Goal: Information Seeking & Learning: Learn about a topic

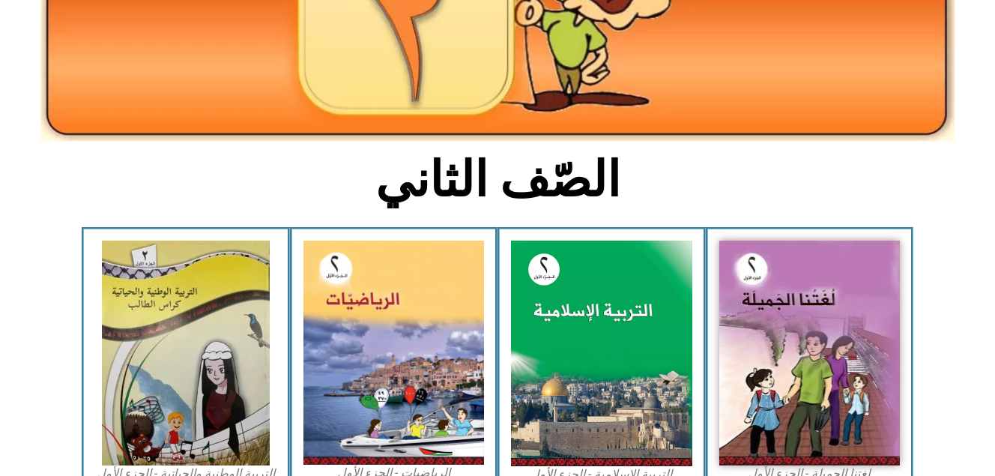
scroll to position [240, 0]
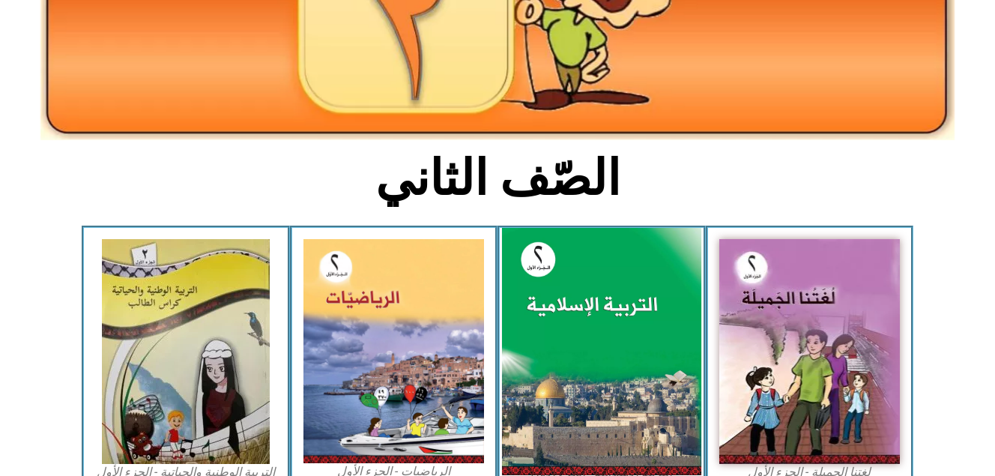
click at [590, 301] on img at bounding box center [601, 352] width 199 height 248
click at [597, 373] on img at bounding box center [601, 352] width 199 height 248
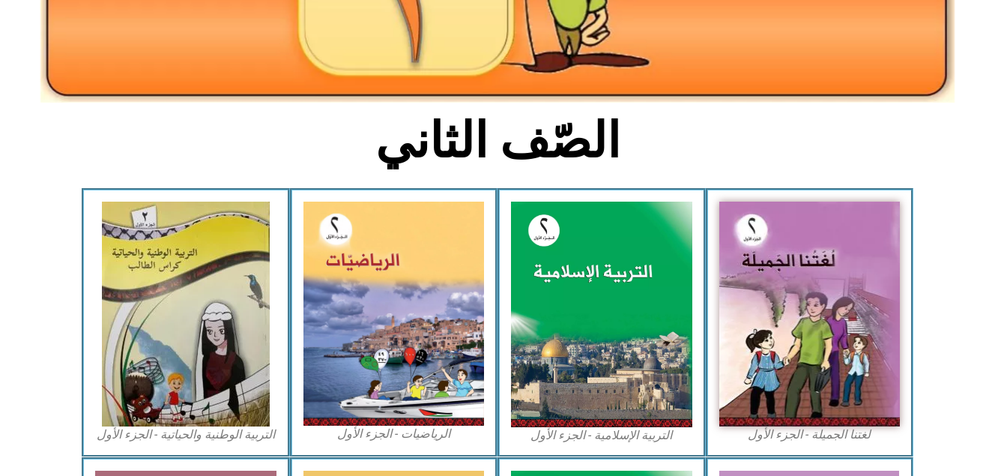
scroll to position [290, 0]
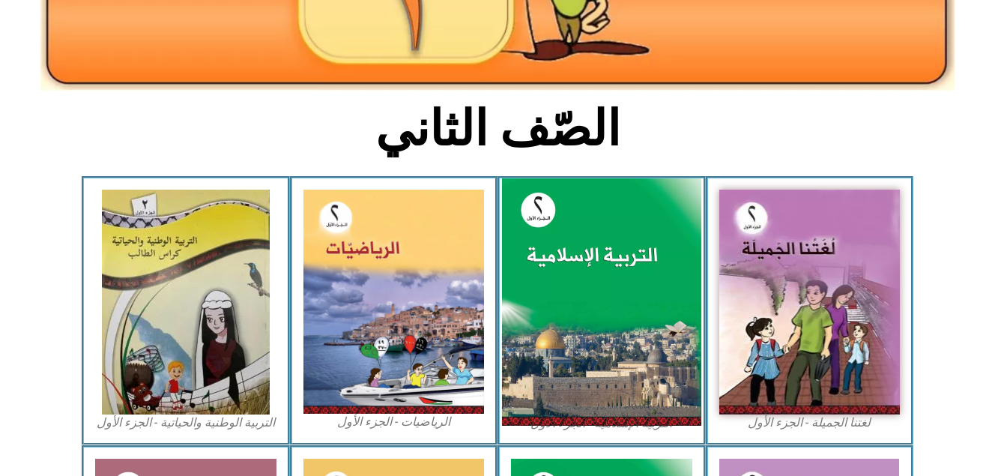
click at [625, 340] on img at bounding box center [601, 302] width 199 height 248
click at [587, 210] on img at bounding box center [601, 302] width 199 height 248
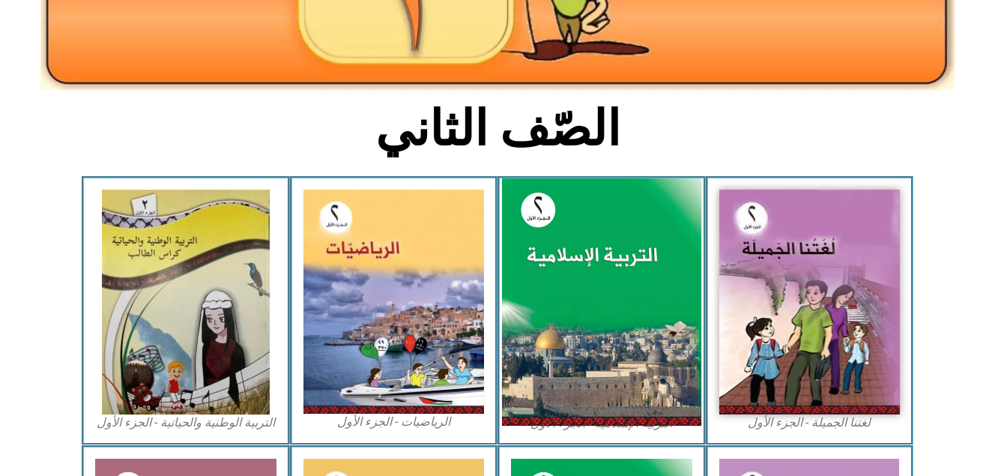
click at [587, 210] on img at bounding box center [601, 302] width 199 height 248
click at [585, 348] on img at bounding box center [601, 302] width 199 height 248
click at [634, 290] on img at bounding box center [601, 302] width 199 height 248
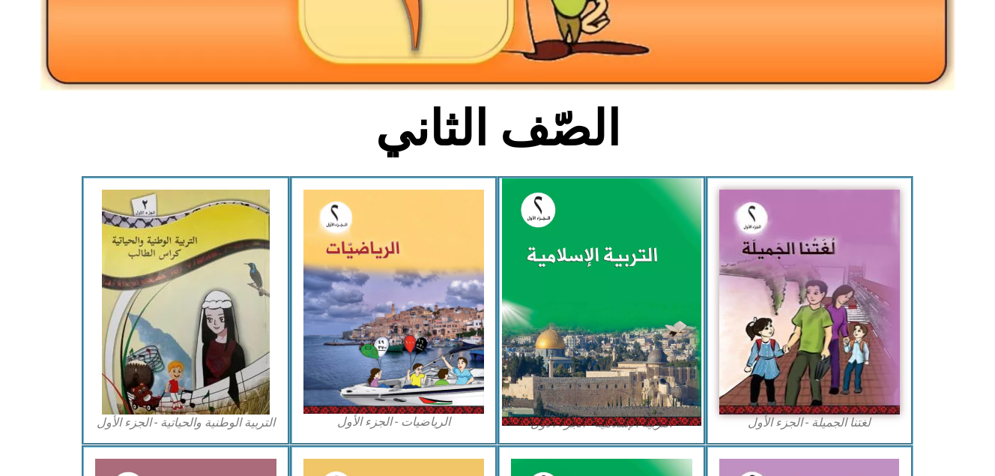
click at [634, 290] on img at bounding box center [601, 302] width 199 height 248
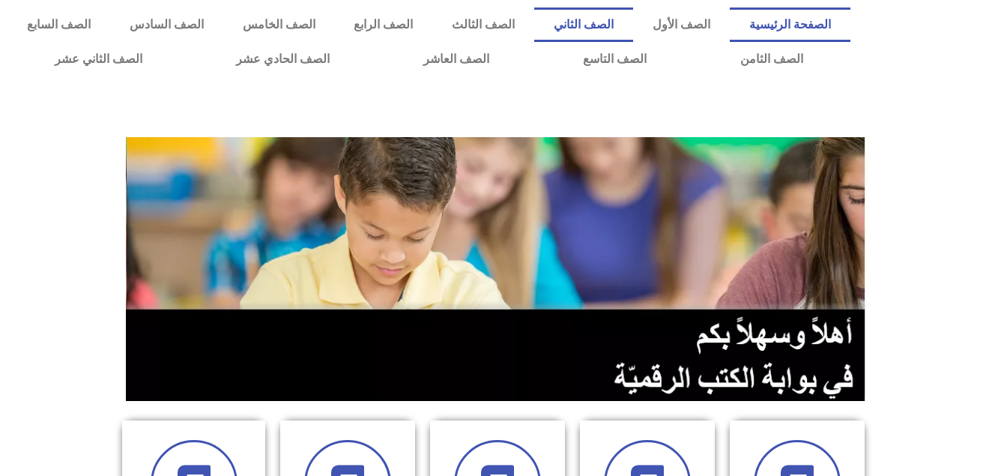
click at [622, 20] on link "الصف الثاني" at bounding box center [583, 24] width 99 height 34
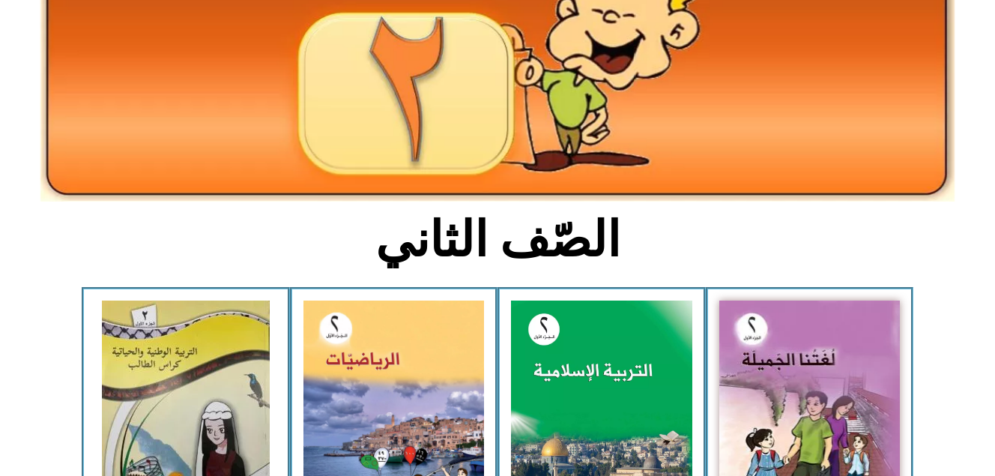
scroll to position [184, 0]
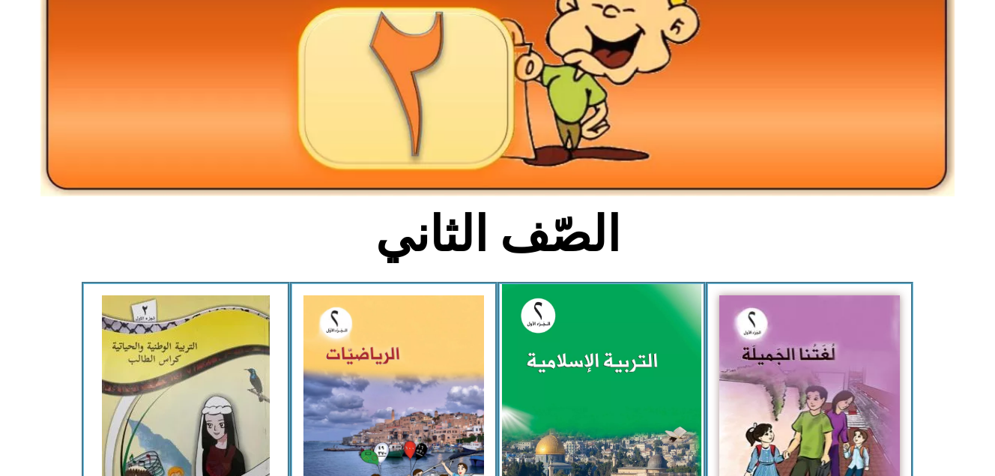
click at [643, 369] on img at bounding box center [601, 408] width 199 height 248
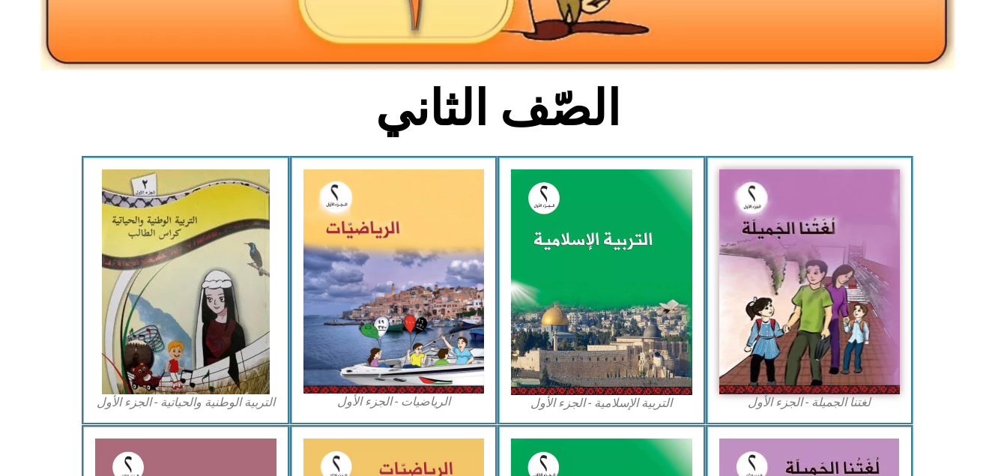
scroll to position [312, 0]
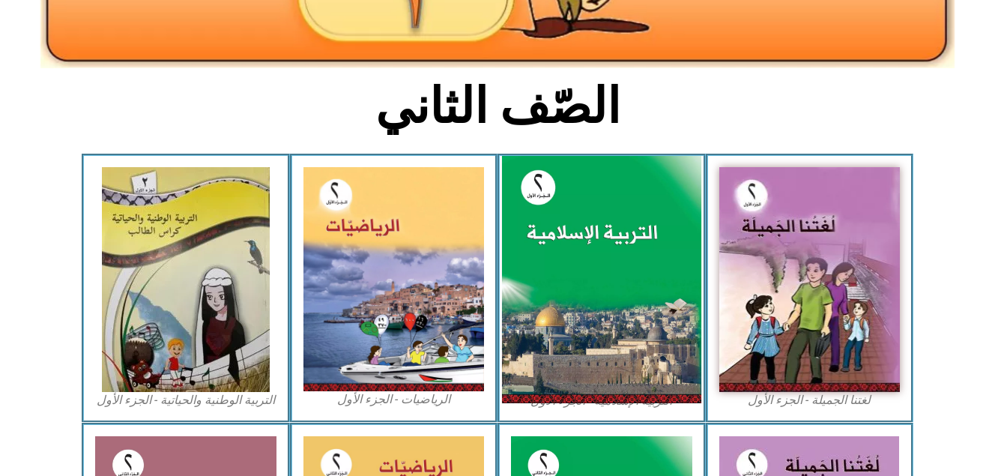
click at [603, 243] on img at bounding box center [601, 280] width 199 height 248
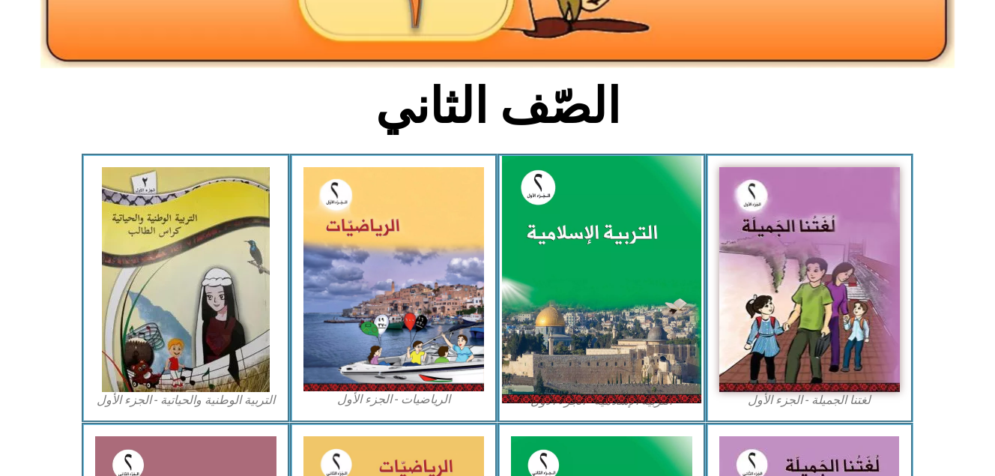
click at [603, 243] on img at bounding box center [601, 280] width 199 height 248
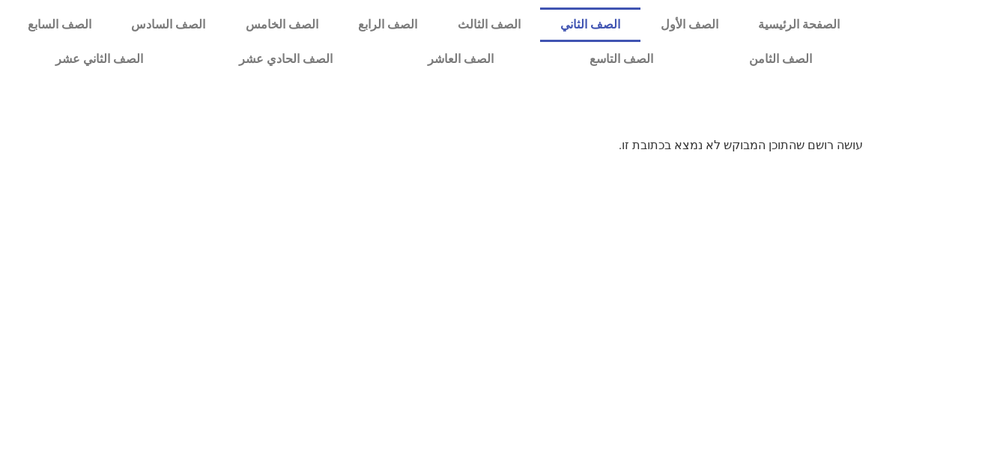
click at [640, 18] on link "الصف الثاني" at bounding box center [590, 24] width 100 height 34
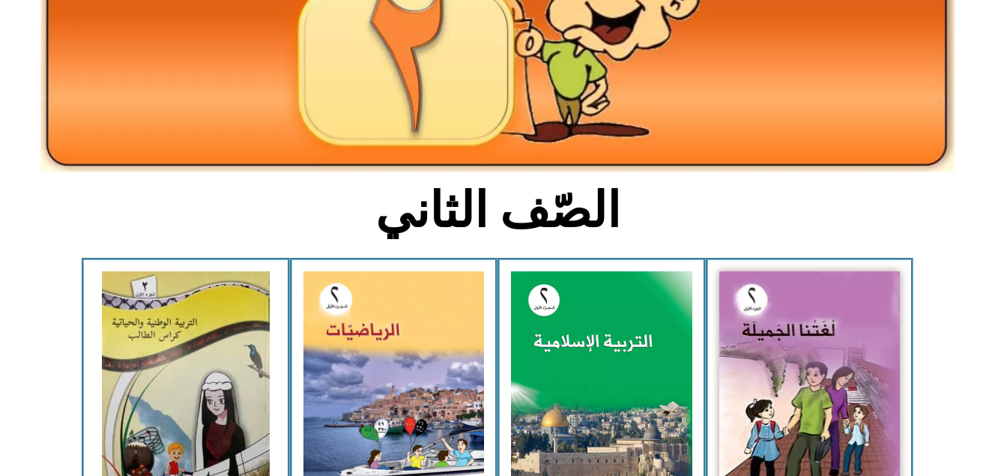
scroll to position [213, 0]
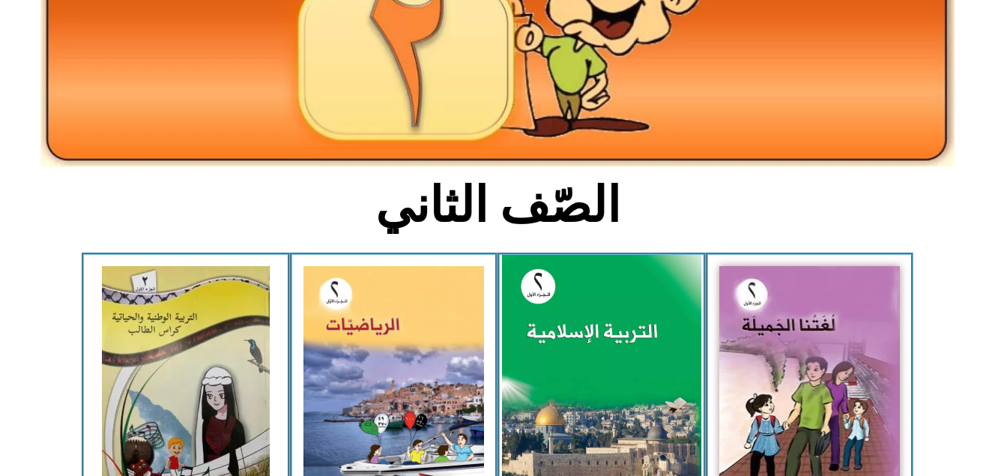
click at [669, 391] on img at bounding box center [601, 379] width 199 height 248
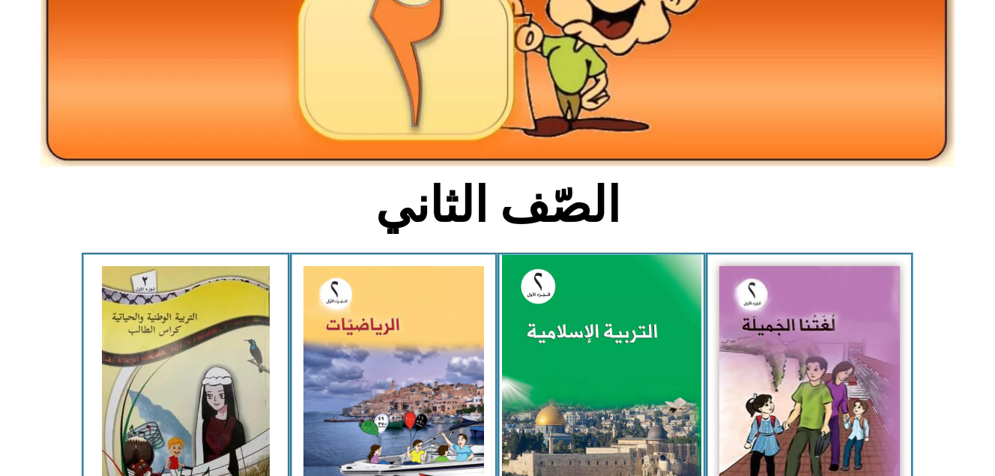
drag, startPoint x: 669, startPoint y: 391, endPoint x: 534, endPoint y: 285, distance: 171.7
click at [534, 285] on img at bounding box center [601, 379] width 199 height 248
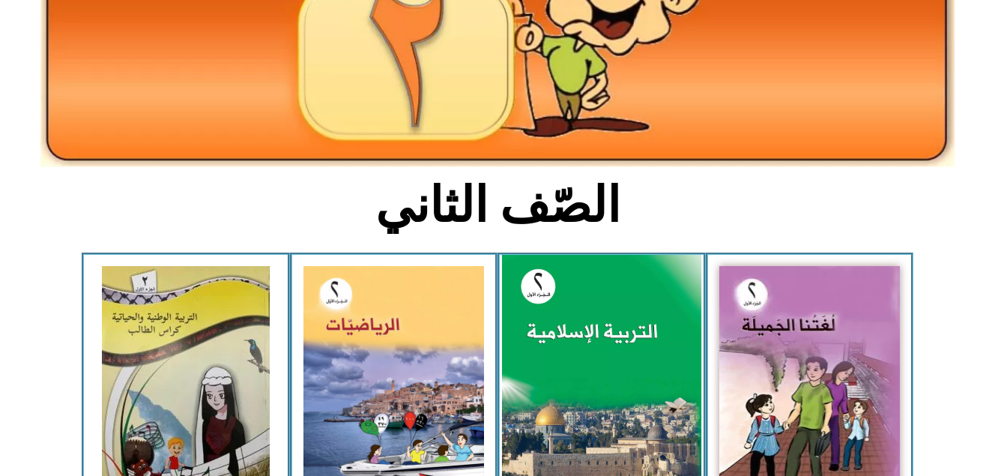
click at [534, 285] on img at bounding box center [601, 379] width 199 height 248
click at [573, 316] on img at bounding box center [601, 379] width 199 height 248
drag, startPoint x: 573, startPoint y: 316, endPoint x: 536, endPoint y: 291, distance: 44.3
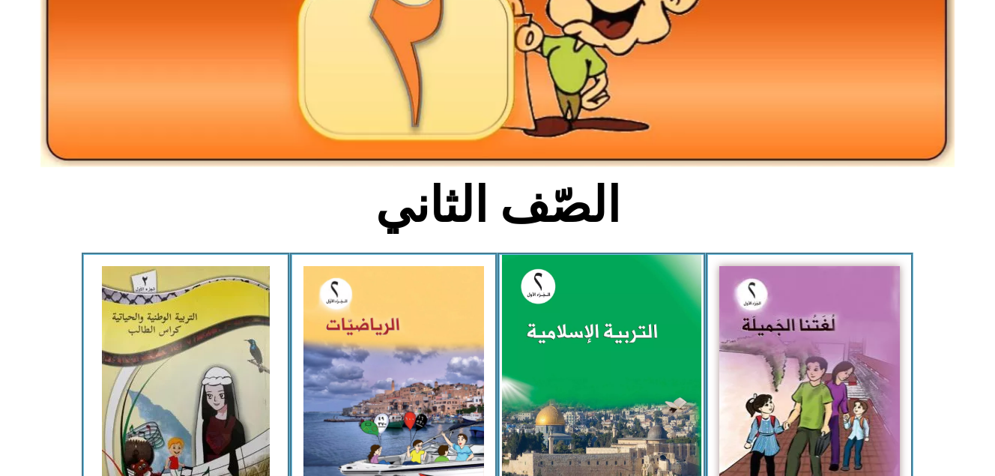
click at [536, 291] on img at bounding box center [601, 379] width 199 height 248
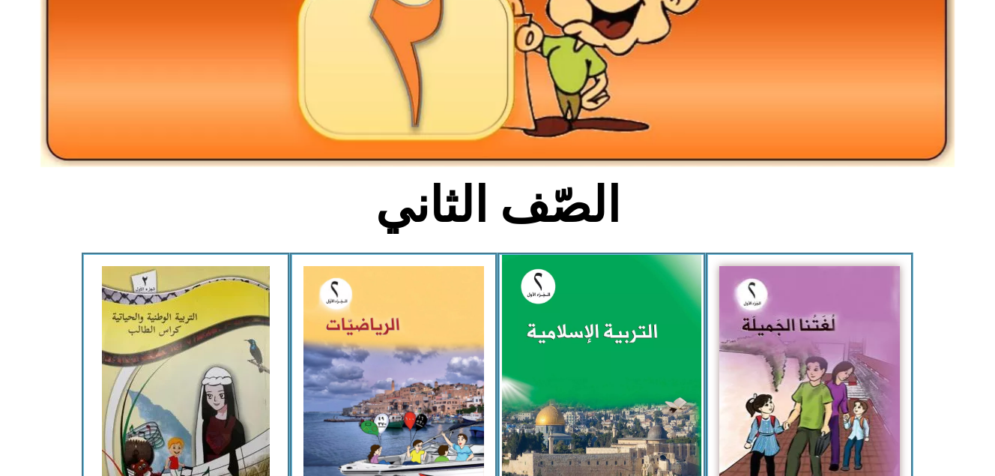
click at [570, 387] on img at bounding box center [601, 379] width 199 height 248
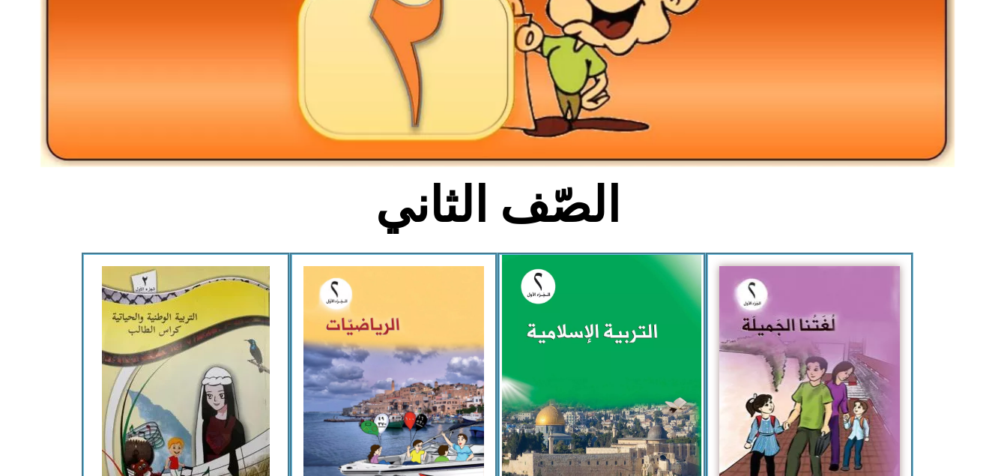
click at [588, 305] on img at bounding box center [601, 379] width 199 height 248
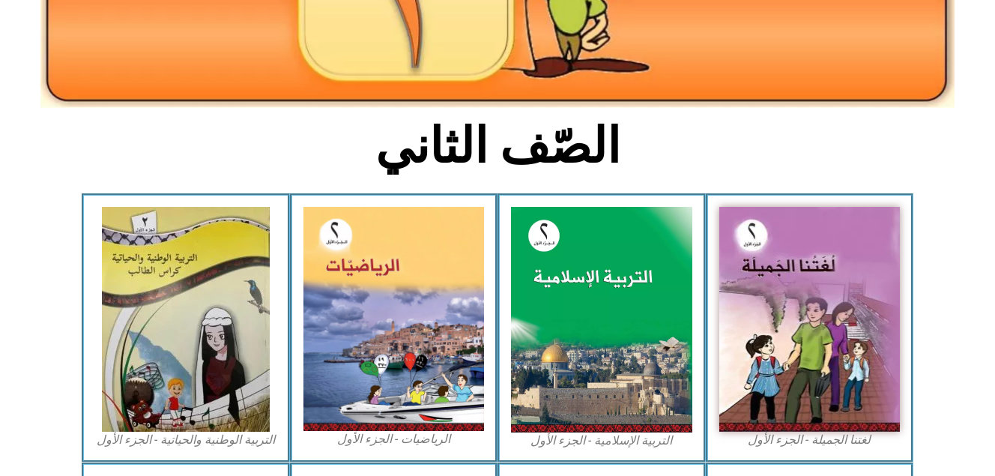
scroll to position [287, 0]
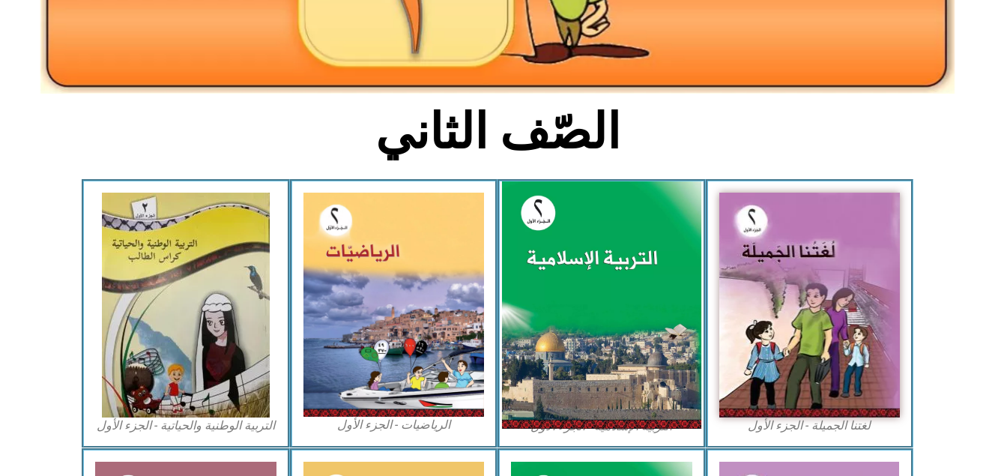
click at [599, 324] on img at bounding box center [601, 305] width 199 height 248
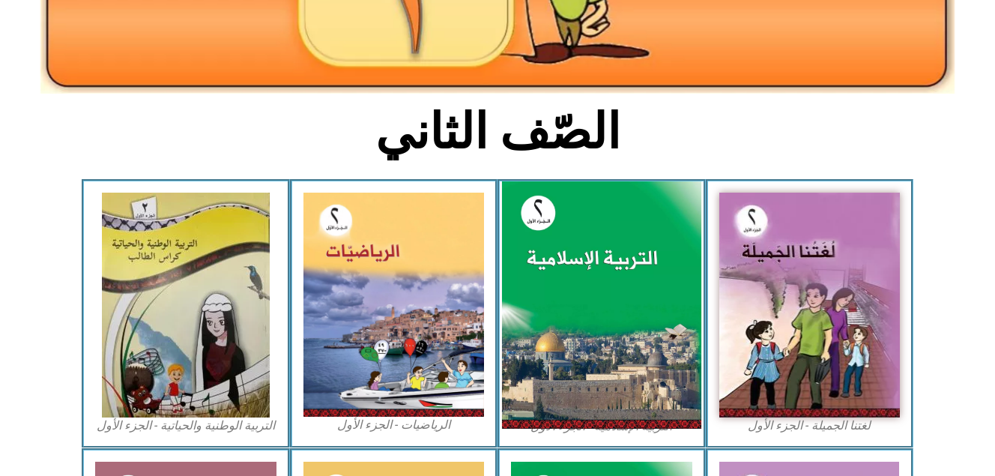
click at [539, 219] on img at bounding box center [601, 305] width 199 height 248
click at [585, 285] on img at bounding box center [601, 305] width 199 height 248
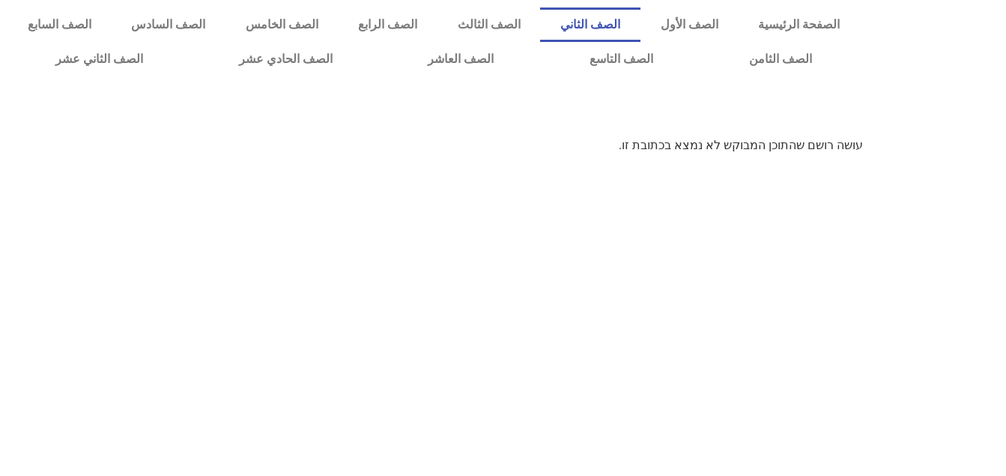
click at [640, 29] on link "الصف الثاني" at bounding box center [590, 24] width 100 height 34
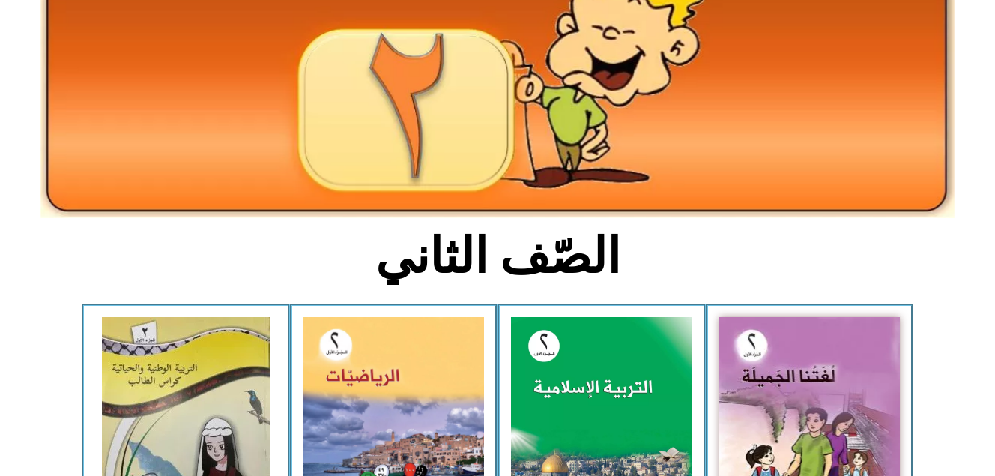
scroll to position [267, 0]
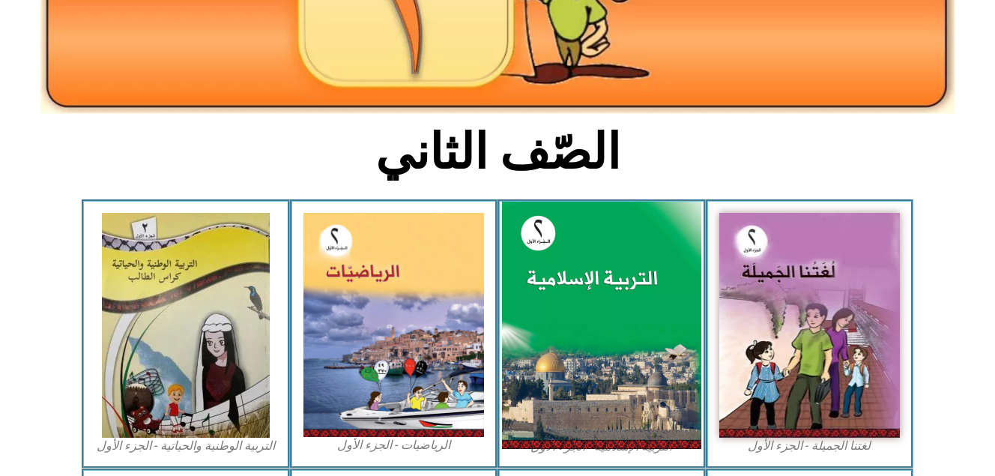
click at [633, 334] on img at bounding box center [601, 325] width 199 height 248
click at [549, 233] on img at bounding box center [601, 325] width 199 height 248
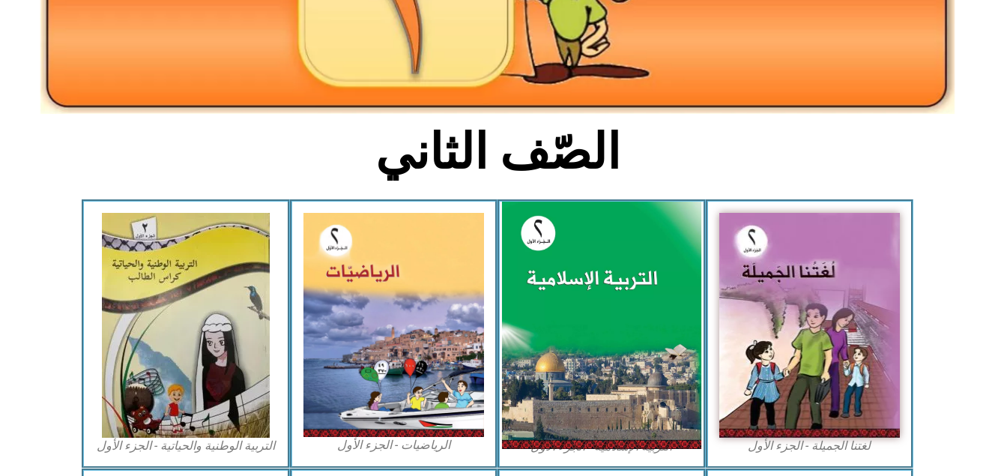
click at [549, 233] on img at bounding box center [601, 325] width 199 height 248
click at [544, 274] on img at bounding box center [601, 325] width 199 height 248
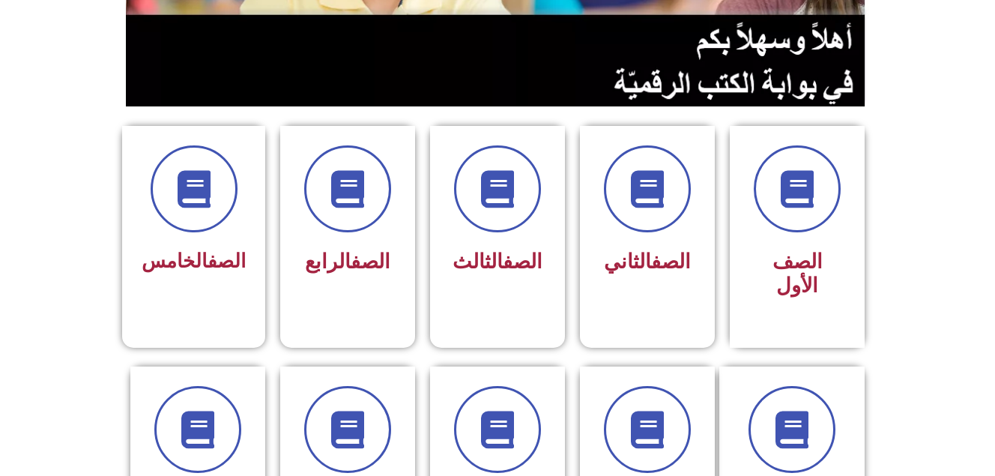
scroll to position [297, 0]
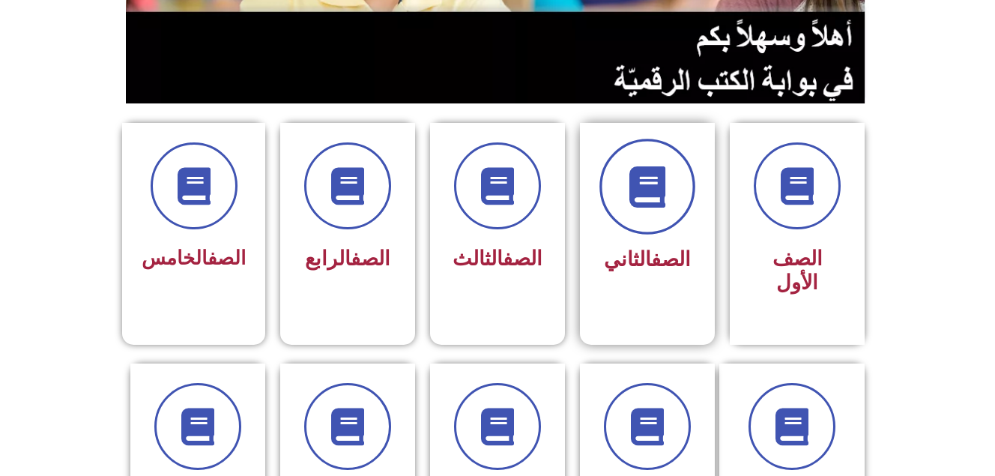
click at [649, 227] on span at bounding box center [647, 187] width 96 height 96
click at [648, 190] on icon at bounding box center [647, 186] width 41 height 41
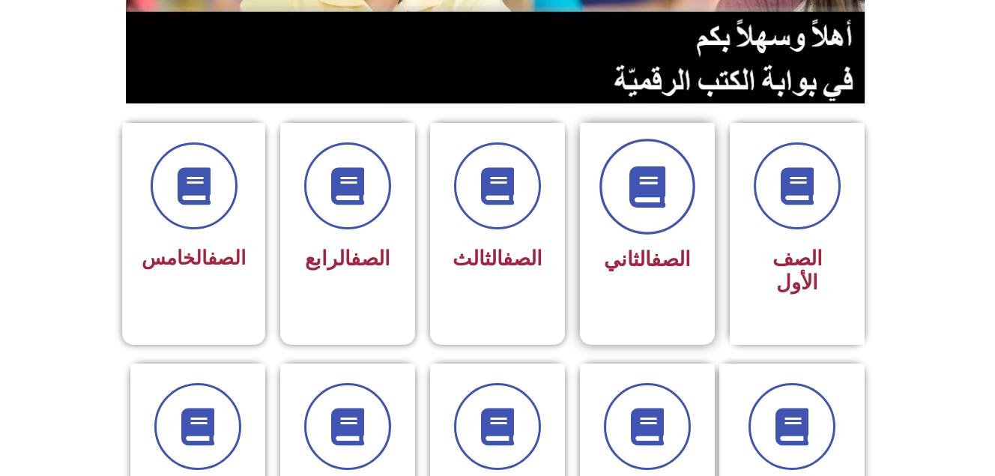
click at [648, 190] on icon at bounding box center [647, 186] width 41 height 41
click at [648, 244] on div "الصف الثاني" at bounding box center [647, 259] width 94 height 37
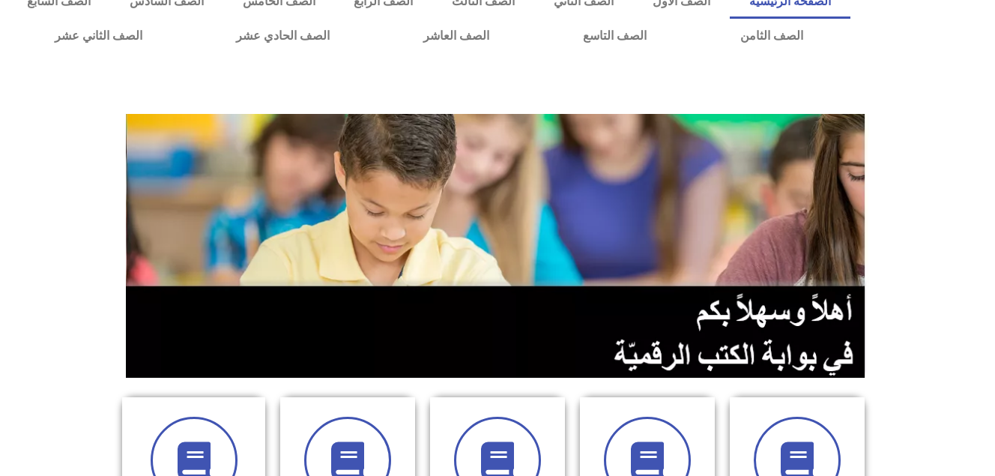
scroll to position [0, 0]
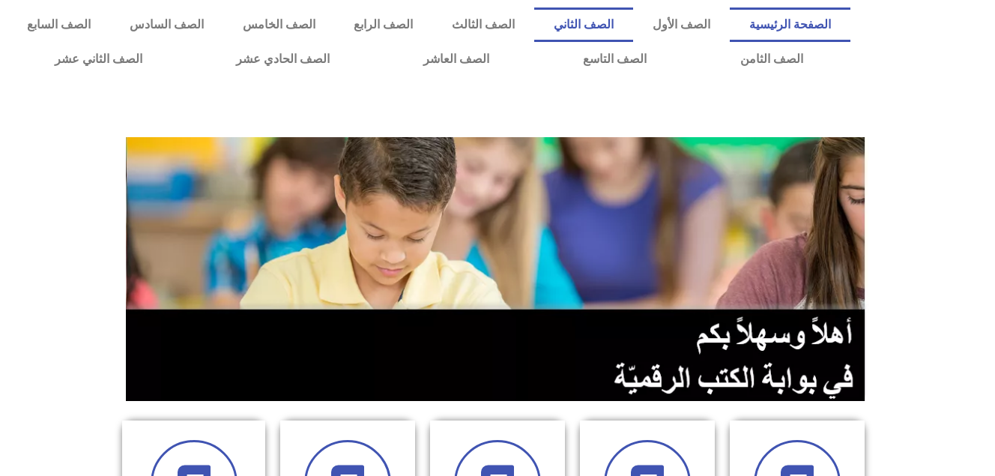
click at [607, 14] on link "الصف الثاني" at bounding box center [583, 24] width 99 height 34
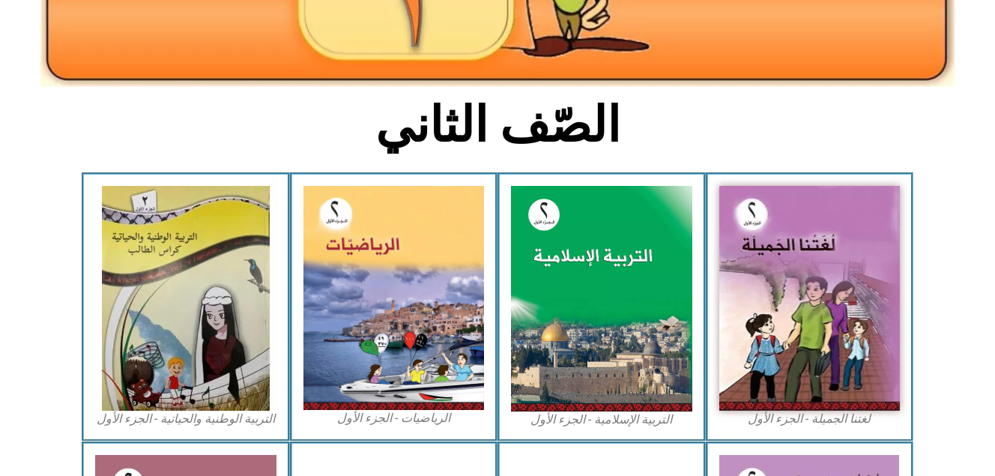
scroll to position [297, 0]
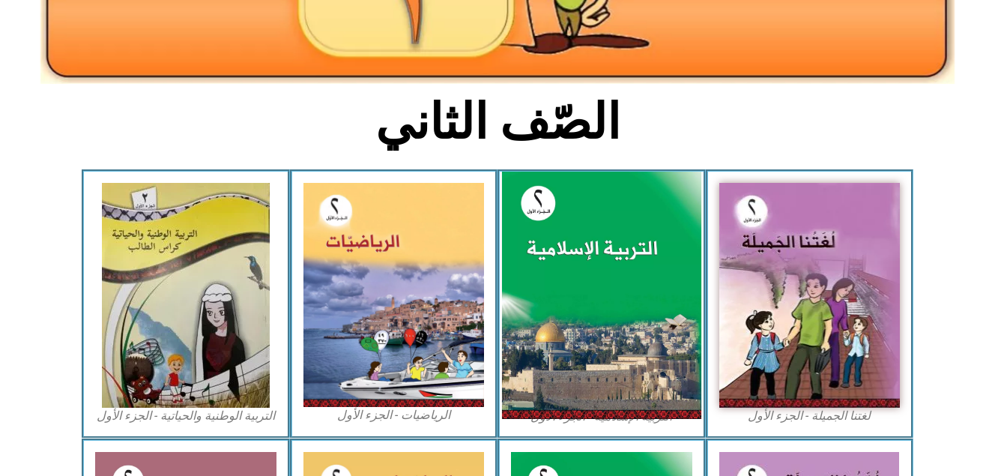
click at [628, 296] on img at bounding box center [601, 296] width 199 height 248
click at [606, 315] on img at bounding box center [601, 296] width 199 height 248
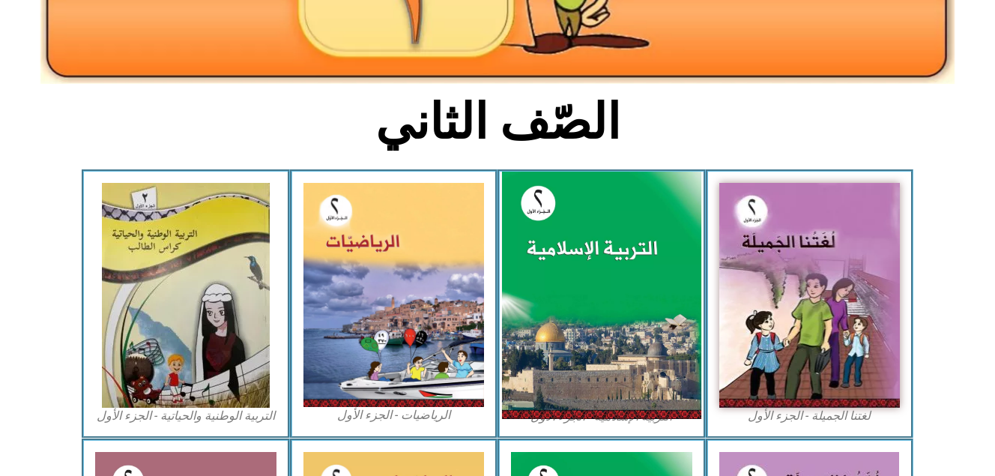
click at [606, 315] on img at bounding box center [601, 296] width 199 height 248
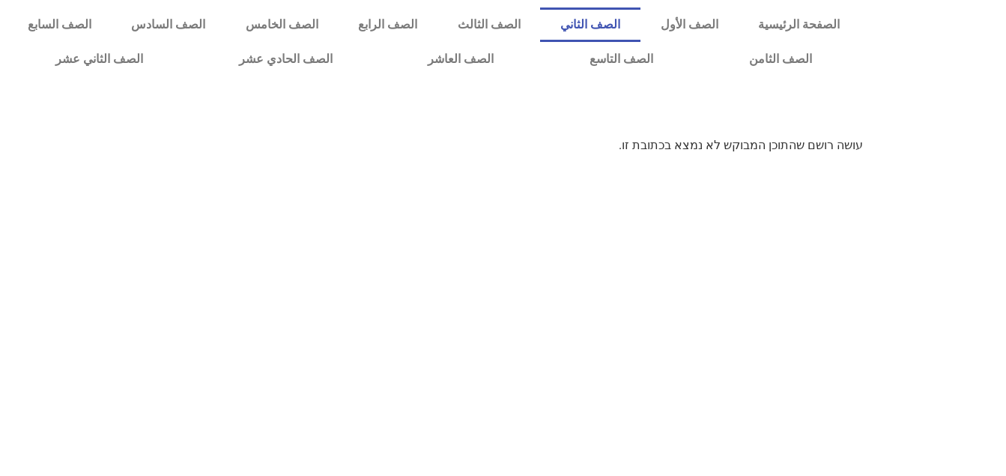
click at [640, 24] on link "الصف الثاني" at bounding box center [590, 24] width 100 height 34
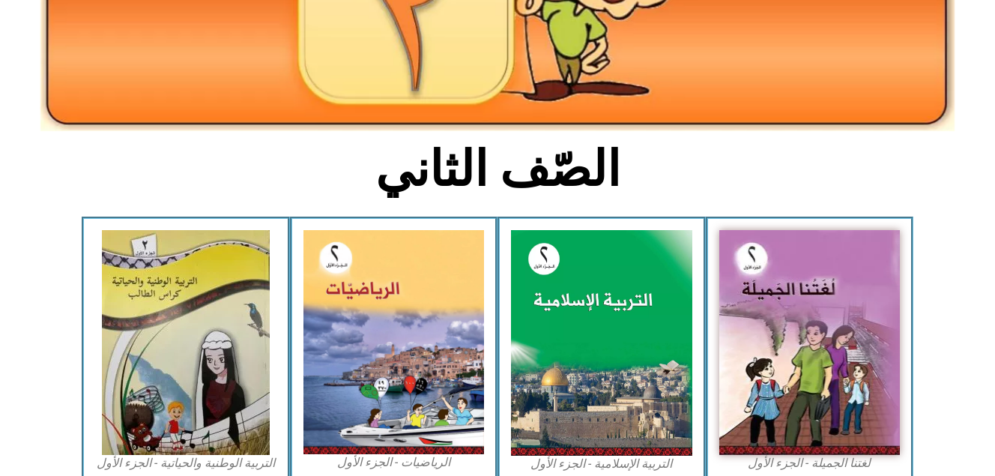
scroll to position [258, 0]
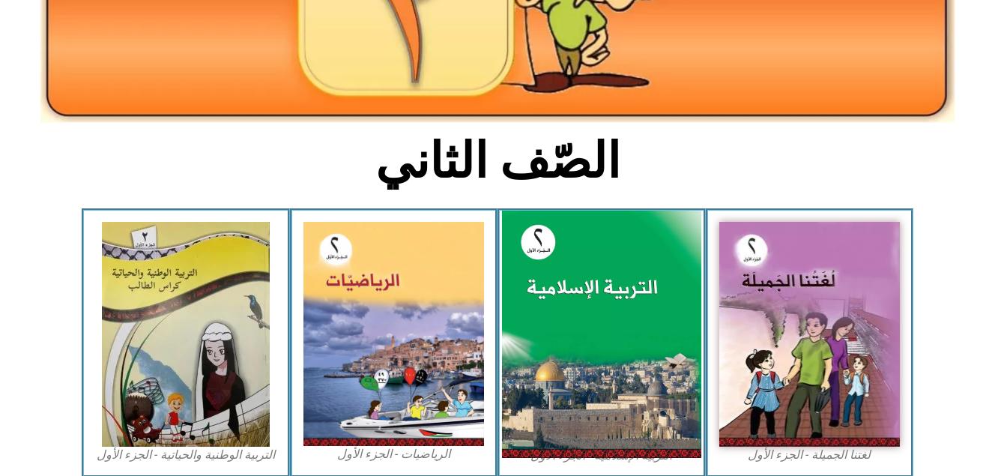
click at [575, 254] on img at bounding box center [601, 334] width 199 height 248
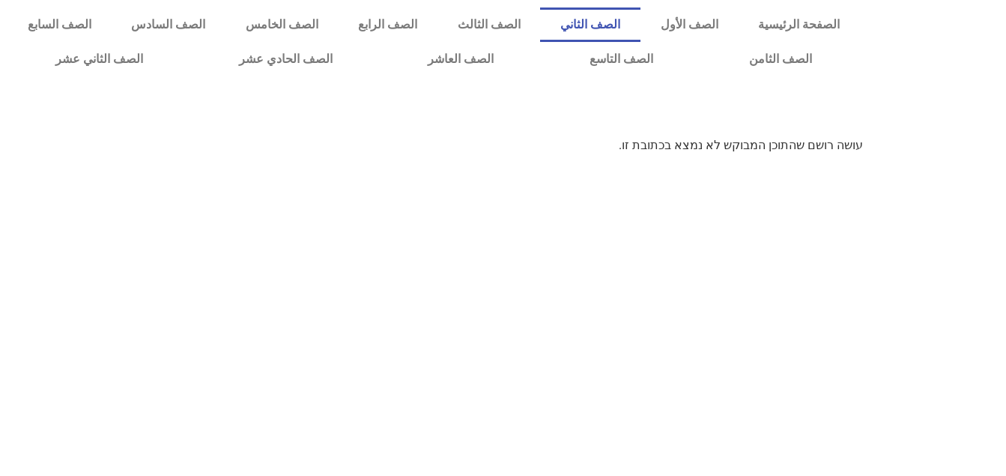
click at [637, 22] on link "الصف الثاني" at bounding box center [590, 24] width 100 height 34
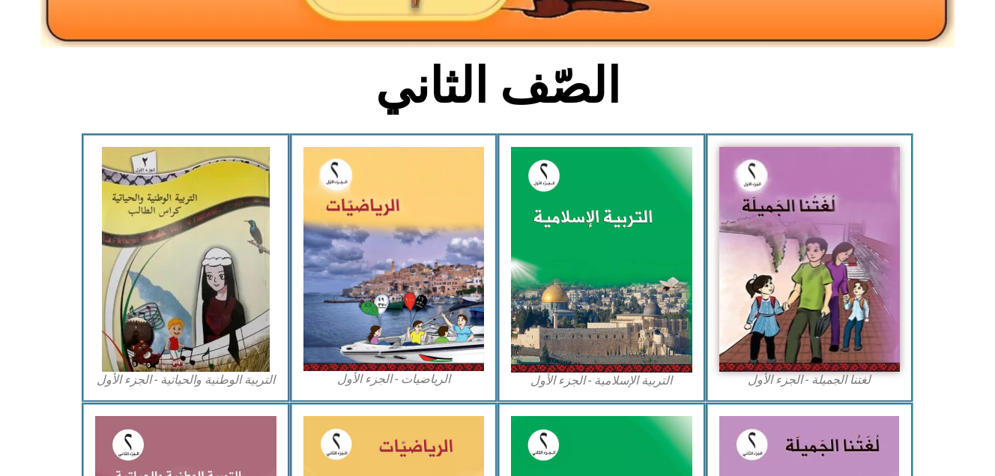
scroll to position [345, 0]
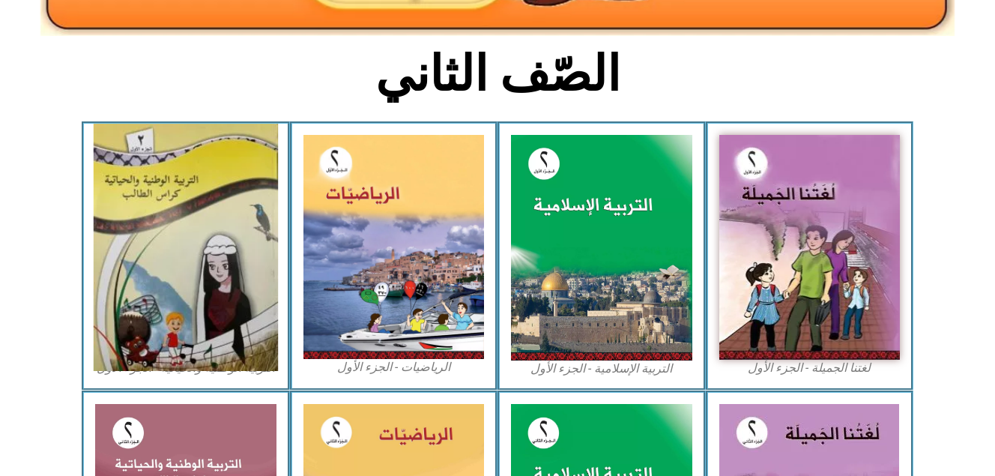
click at [246, 227] on img at bounding box center [186, 247] width 184 height 247
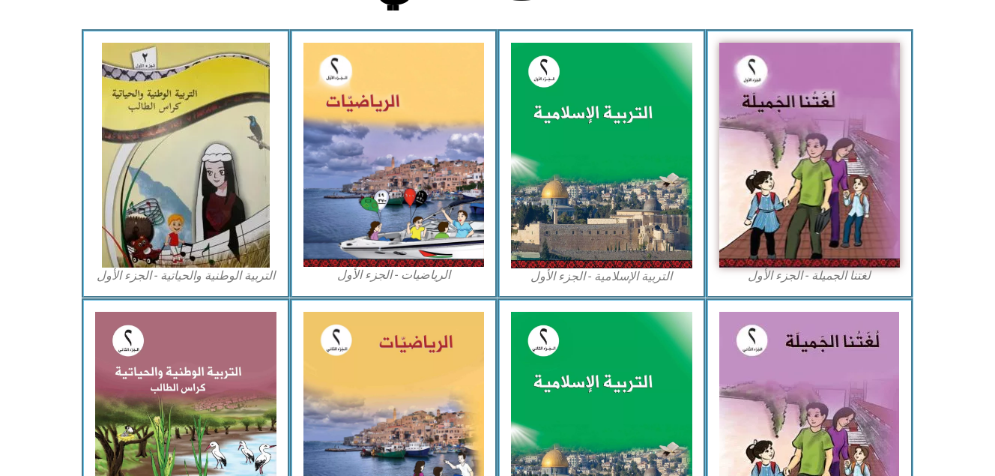
scroll to position [435, 0]
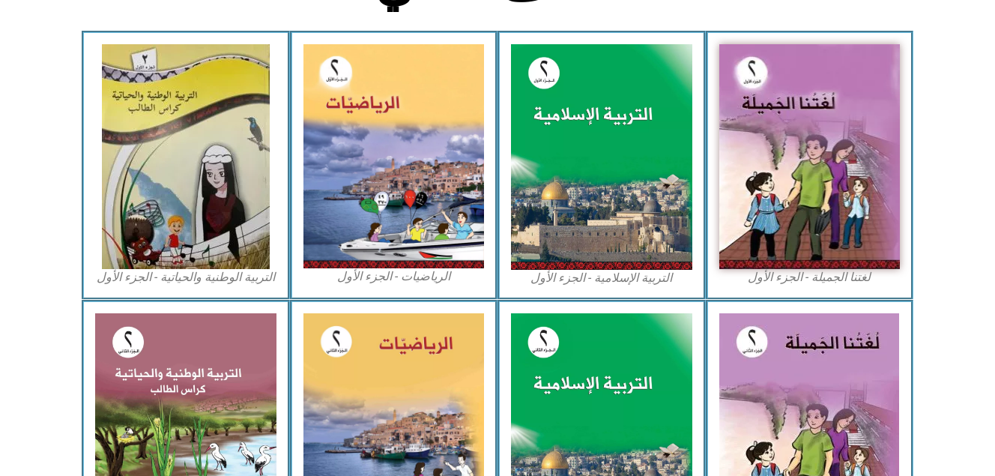
click at [498, 227] on div "التربية الإسلامية - الجزء الأول" at bounding box center [601, 165] width 208 height 269
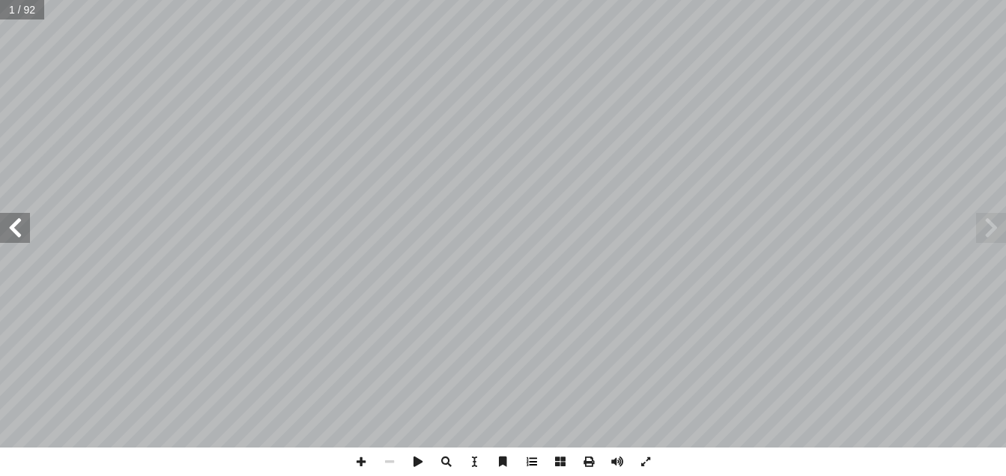
click at [536, 455] on span at bounding box center [532, 461] width 28 height 28
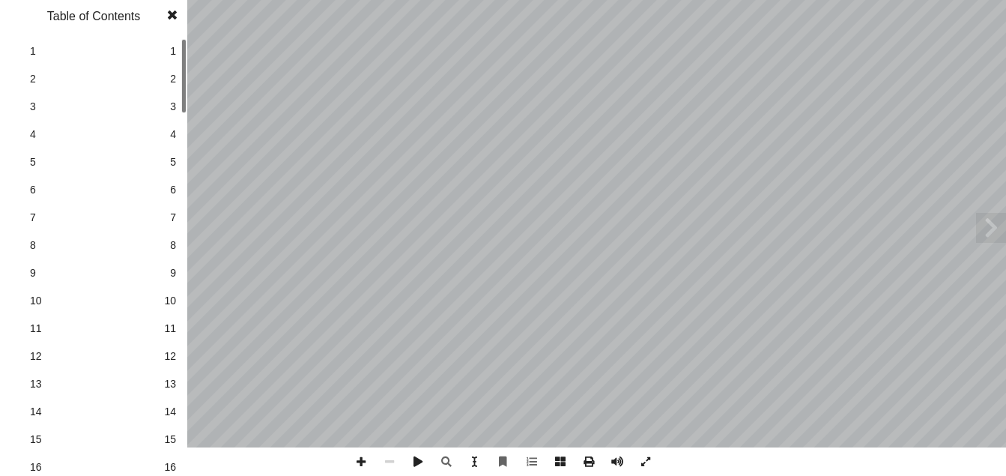
click at [169, 195] on link "6 6" at bounding box center [91, 190] width 169 height 28
click at [169, 16] on span at bounding box center [172, 15] width 27 height 30
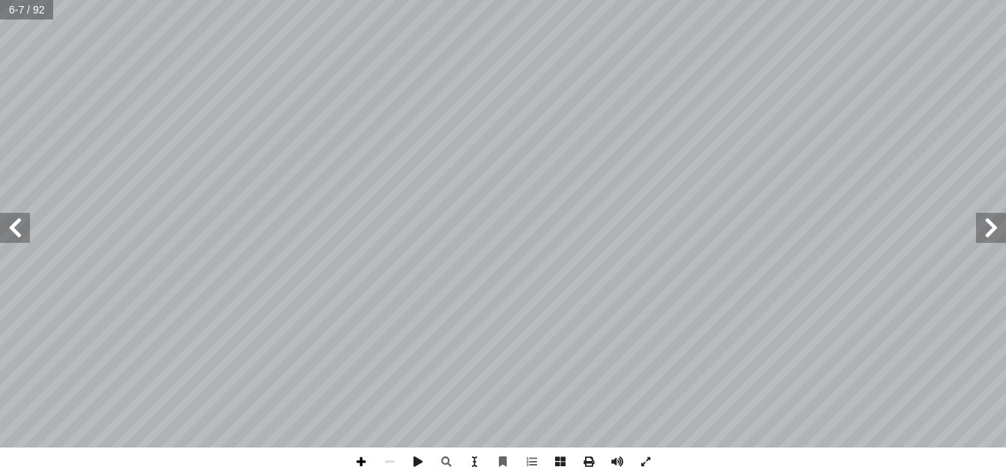
click at [358, 461] on span at bounding box center [361, 461] width 28 height 28
click at [393, 461] on span at bounding box center [389, 461] width 28 height 28
click at [10, 234] on span at bounding box center [15, 228] width 30 height 30
